Goal: Book appointment/travel/reservation

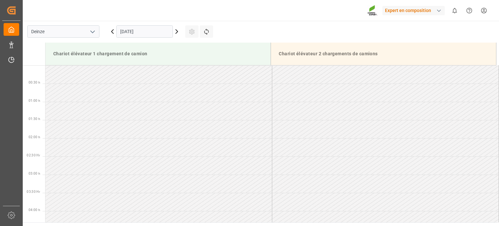
scroll to position [352, 0]
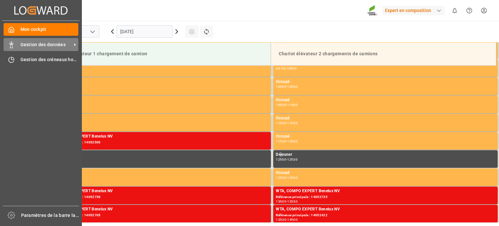
click at [14, 45] on icon at bounding box center [11, 45] width 7 height 7
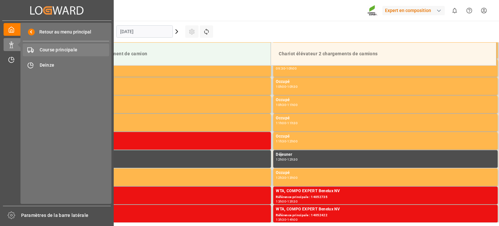
click at [54, 50] on font "Course principale" at bounding box center [59, 49] width 38 height 5
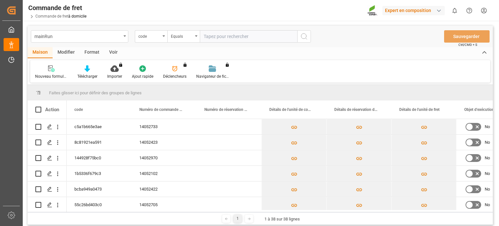
drag, startPoint x: 491, startPoint y: 121, endPoint x: 492, endPoint y: 138, distance: 17.6
click at [492, 138] on div "No" at bounding box center [260, 164] width 465 height 91
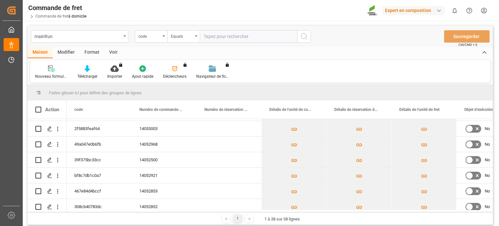
scroll to position [116, 0]
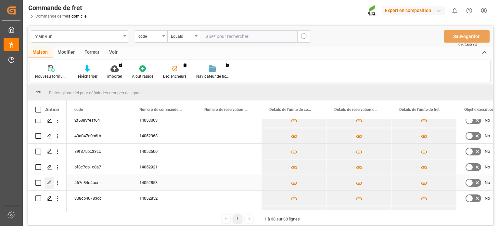
click at [52, 180] on div "Appuyez sur ESPACE pour sélectionner cette ligne." at bounding box center [50, 183] width 10 height 12
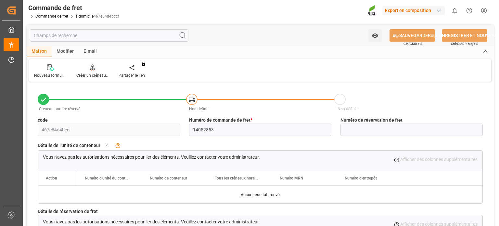
click at [92, 75] on font "Créer un créneau horaire" at bounding box center [97, 75] width 43 height 5
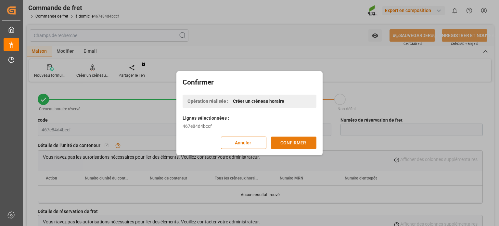
click at [294, 146] on button "CONFIRMER" at bounding box center [294, 143] width 46 height 12
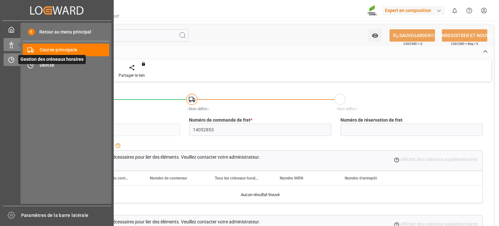
click at [10, 62] on icon at bounding box center [11, 60] width 5 height 5
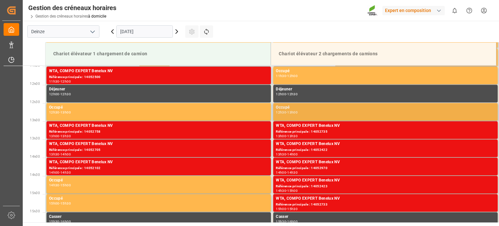
scroll to position [404, 0]
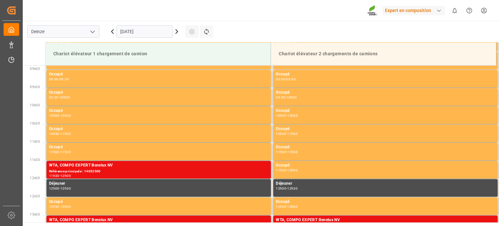
scroll to position [323, 0]
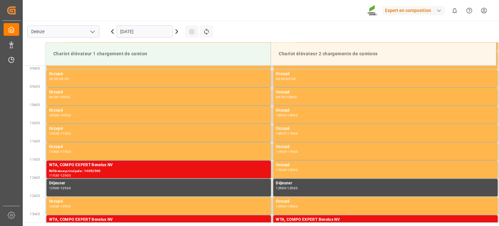
click at [178, 31] on icon at bounding box center [177, 32] width 8 height 8
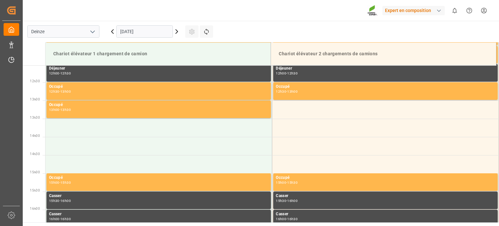
scroll to position [453, 0]
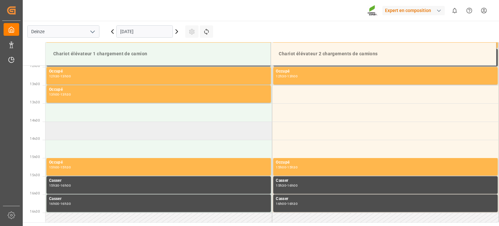
click at [145, 133] on td at bounding box center [159, 131] width 227 height 18
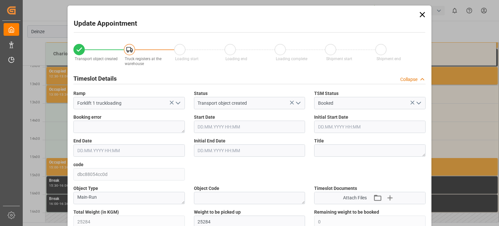
type input "25284"
type input "0"
type input "42"
type input "01.10.2025 14:00"
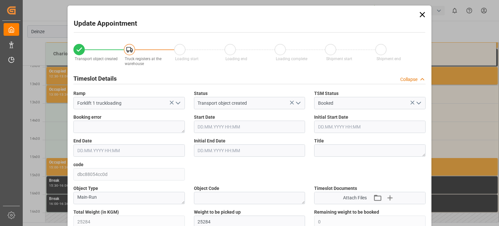
type input "01.10.2025 14:30"
type input "24.09.2025 13:40"
type input "30.09.2025 07:54"
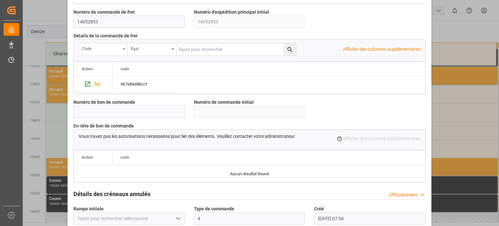
scroll to position [629, 0]
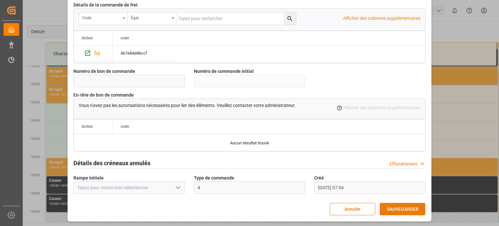
click at [412, 203] on button "SAUVEGARDER" at bounding box center [403, 209] width 46 height 12
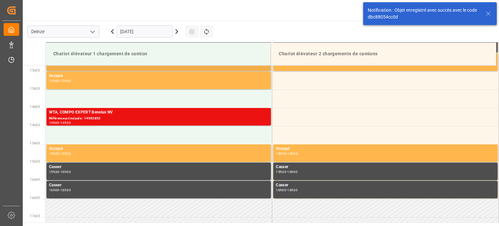
scroll to position [469, 0]
